Goal: Task Accomplishment & Management: Use online tool/utility

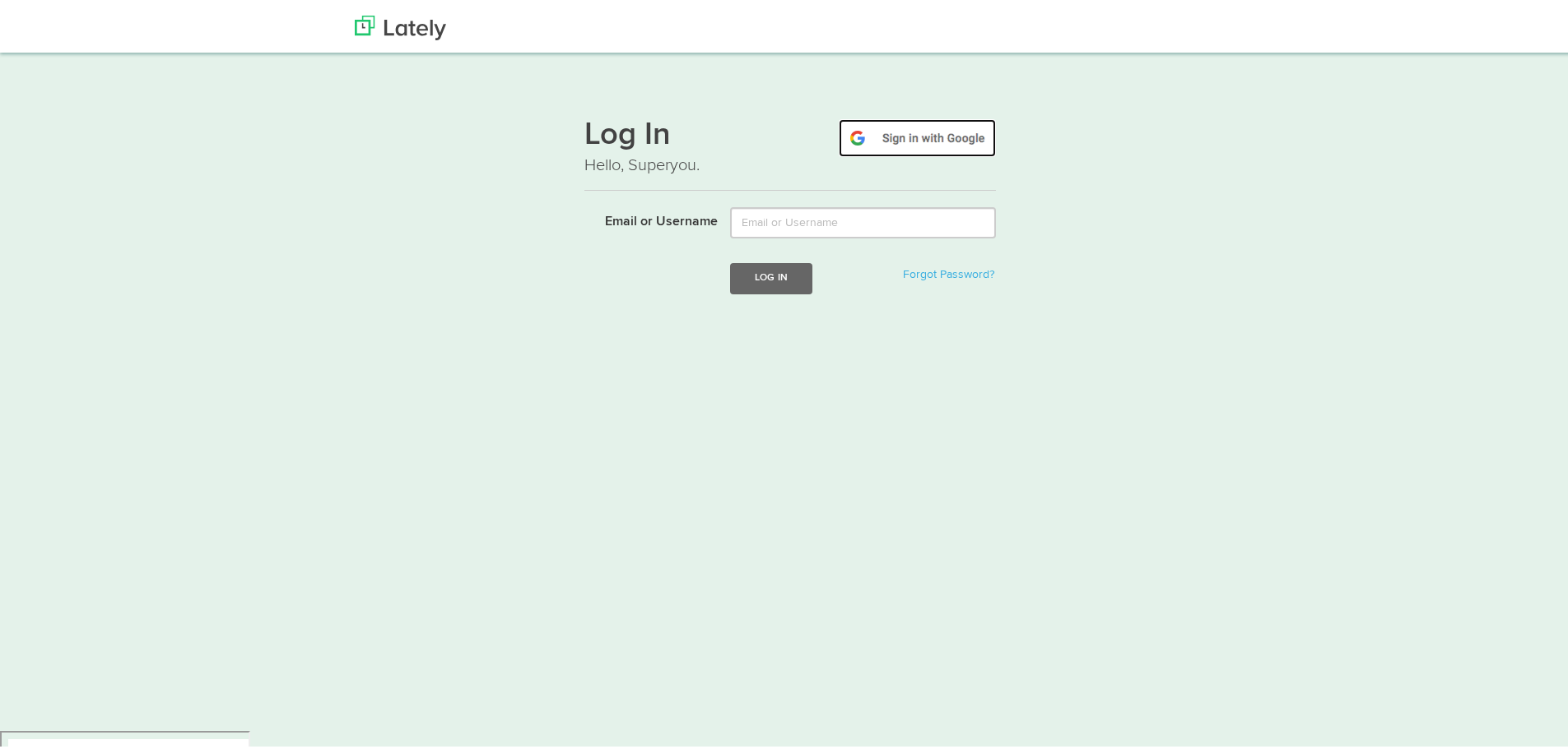
click at [913, 129] on img at bounding box center [917, 134] width 157 height 38
click at [924, 136] on img at bounding box center [917, 134] width 157 height 38
